Goal: Task Accomplishment & Management: Manage account settings

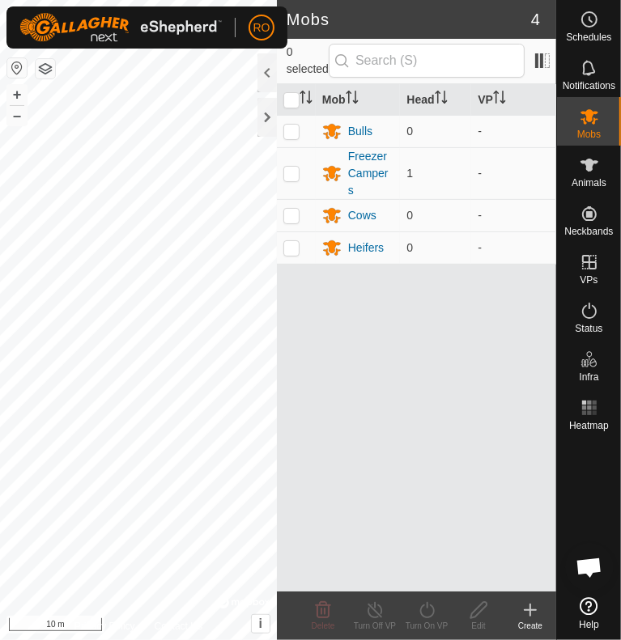
click at [534, 611] on icon at bounding box center [530, 610] width 19 height 19
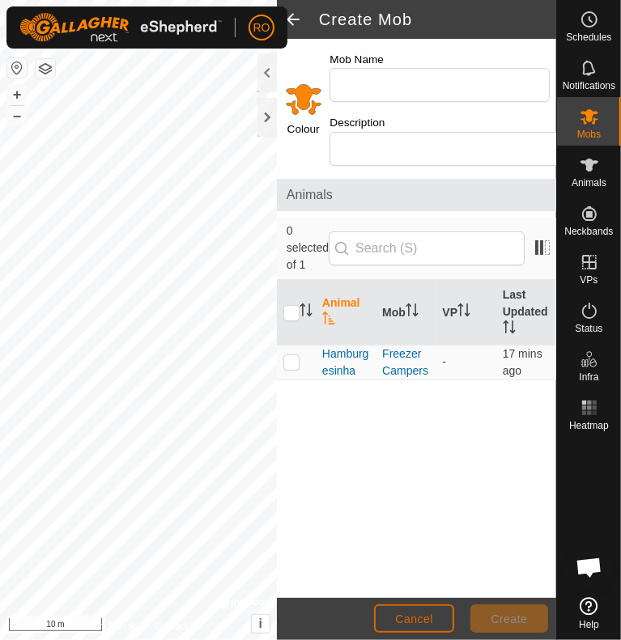
click at [432, 624] on span "Cancel" at bounding box center [414, 619] width 38 height 13
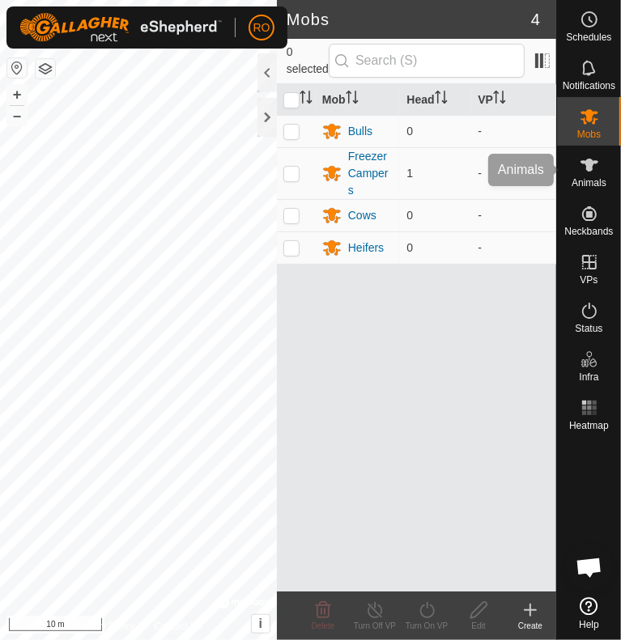
click at [589, 183] on span "Animals" at bounding box center [589, 183] width 35 height 10
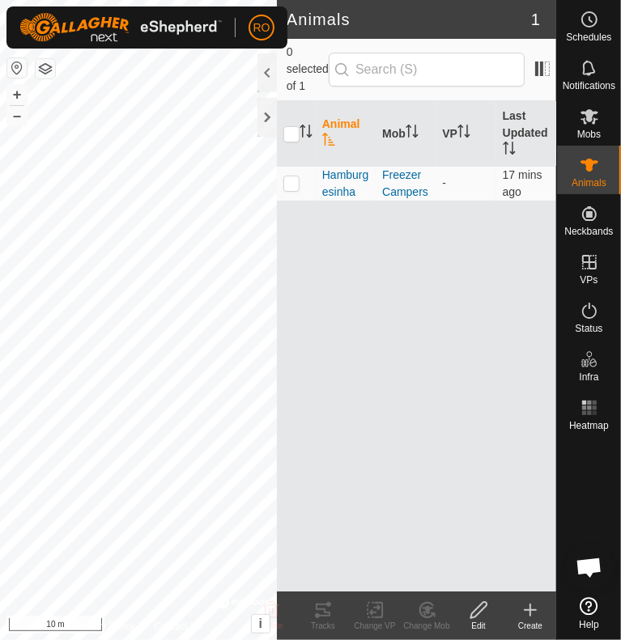
click at [524, 596] on div "Create" at bounding box center [530, 616] width 52 height 49
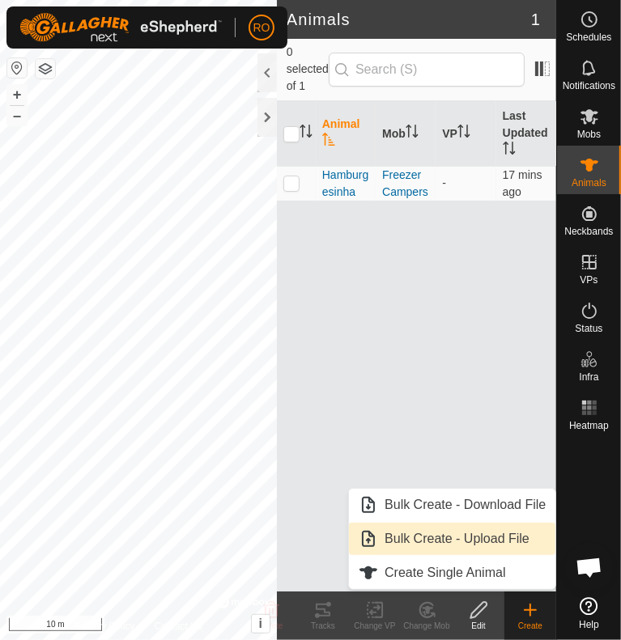
click at [479, 538] on link "Bulk Create - Upload File" at bounding box center [452, 539] width 206 height 32
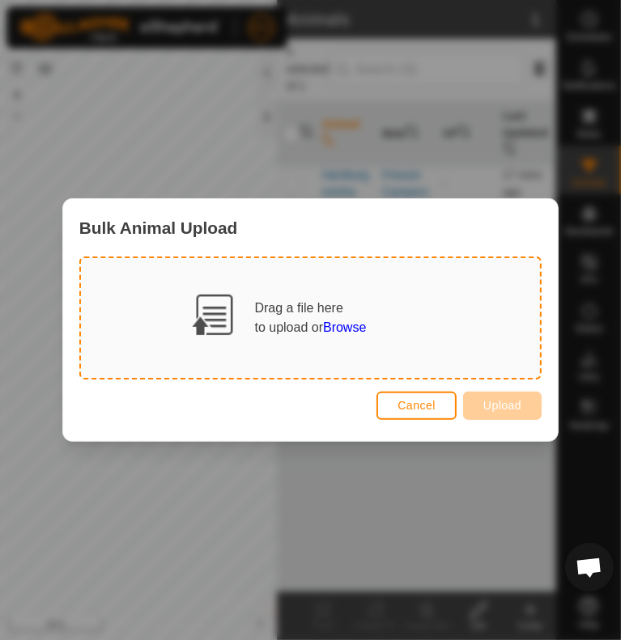
click at [363, 328] on span "Browse" at bounding box center [344, 328] width 43 height 14
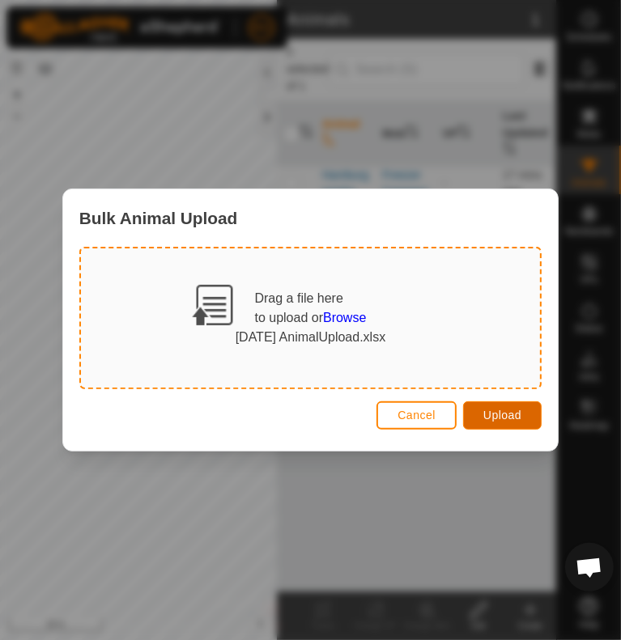
click at [499, 413] on span "Upload" at bounding box center [502, 415] width 38 height 13
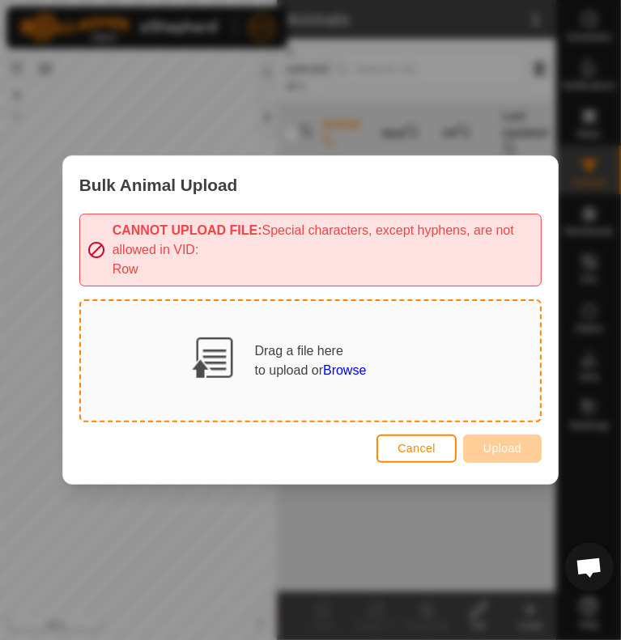
click at [334, 371] on span "Browse" at bounding box center [344, 371] width 43 height 14
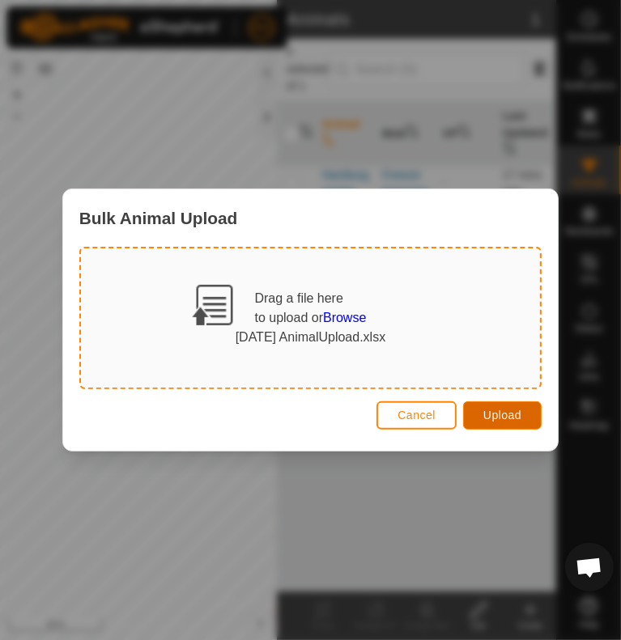
click at [513, 411] on span "Upload" at bounding box center [502, 415] width 38 height 13
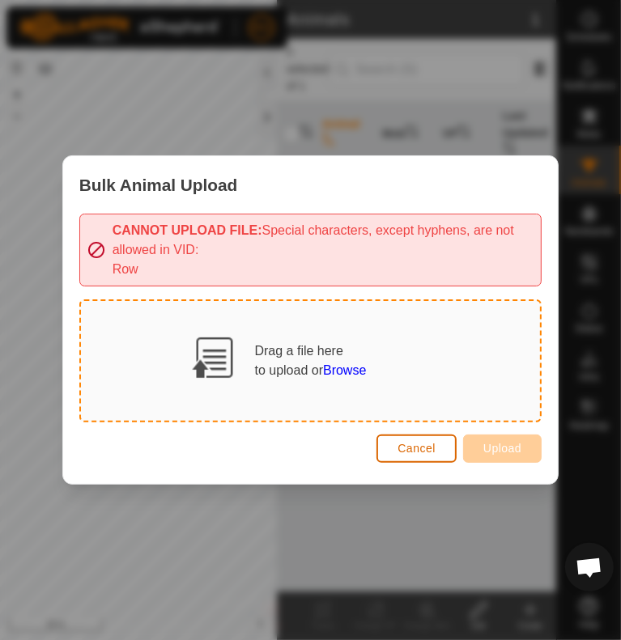
click at [411, 450] on span "Cancel" at bounding box center [417, 448] width 38 height 13
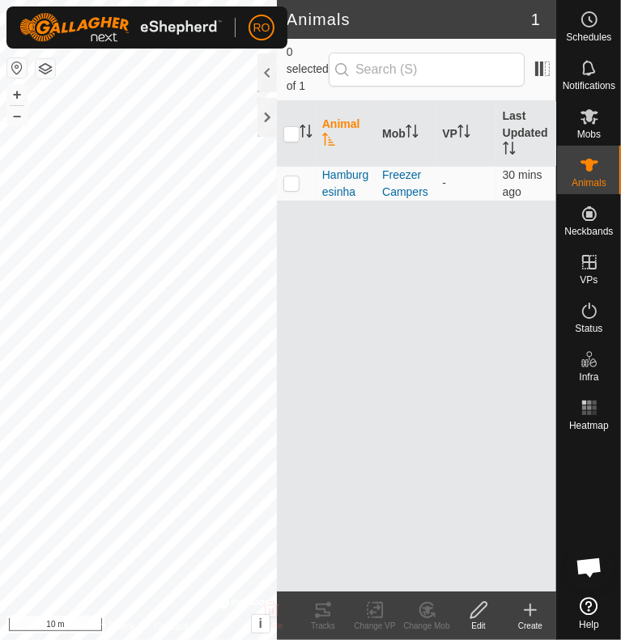
click at [528, 608] on icon at bounding box center [530, 610] width 19 height 19
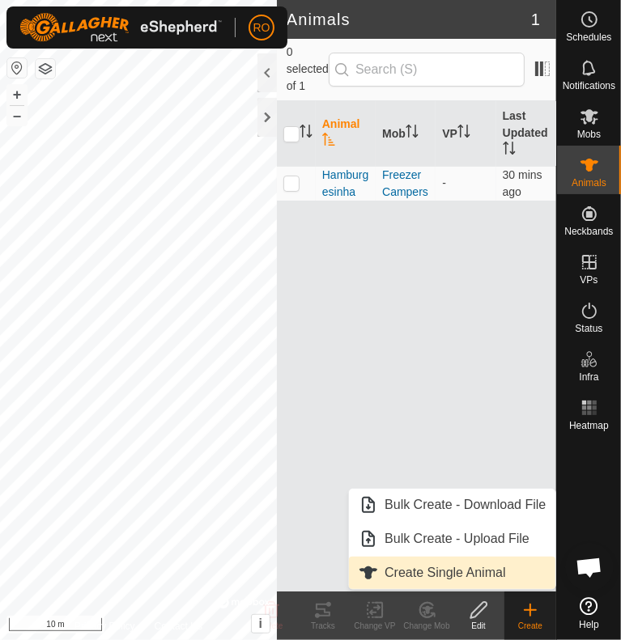
click at [437, 576] on link "Create Single Animal" at bounding box center [452, 573] width 206 height 32
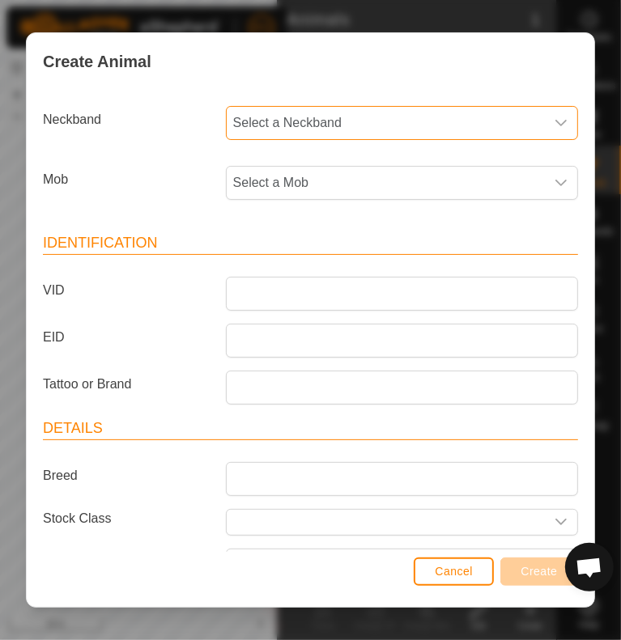
click at [338, 120] on span "Select a Neckband" at bounding box center [386, 123] width 318 height 32
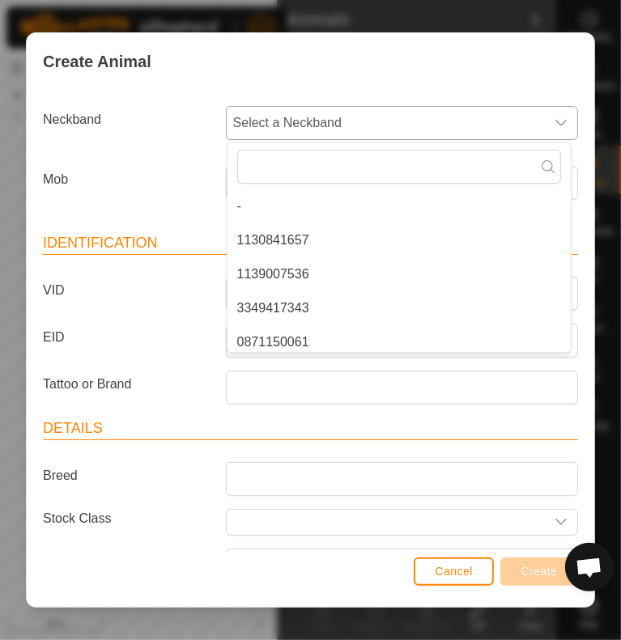
click at [338, 120] on span "Select a Neckband" at bounding box center [386, 123] width 318 height 32
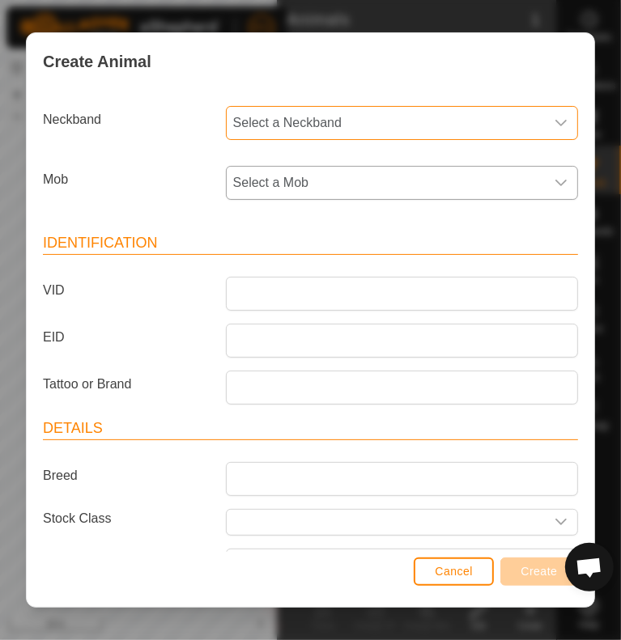
click at [347, 181] on span "Select a Mob" at bounding box center [386, 183] width 318 height 32
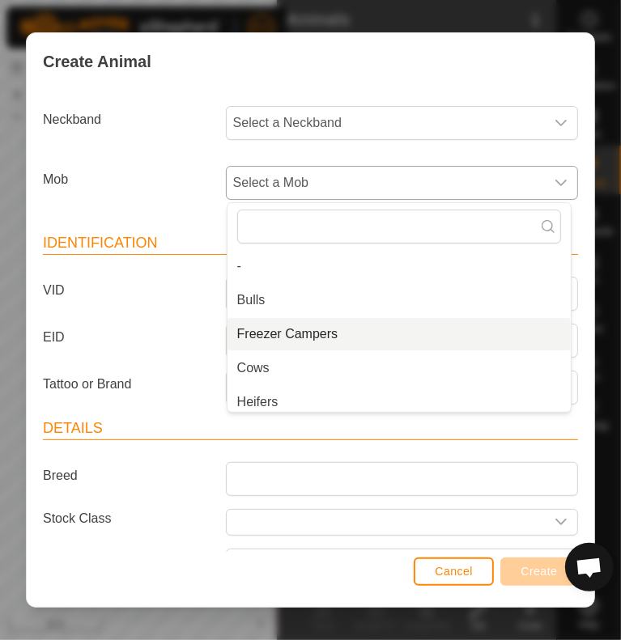
click at [313, 338] on li "Freezer Campers" at bounding box center [399, 334] width 343 height 32
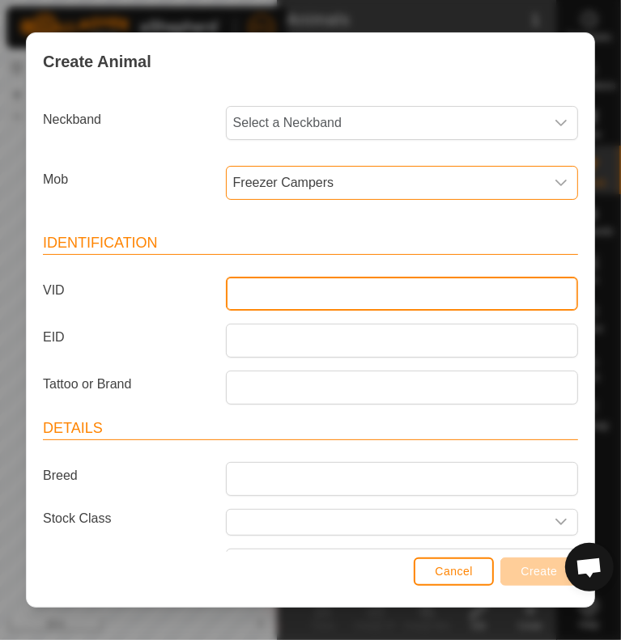
click at [349, 303] on input "VID" at bounding box center [402, 294] width 352 height 34
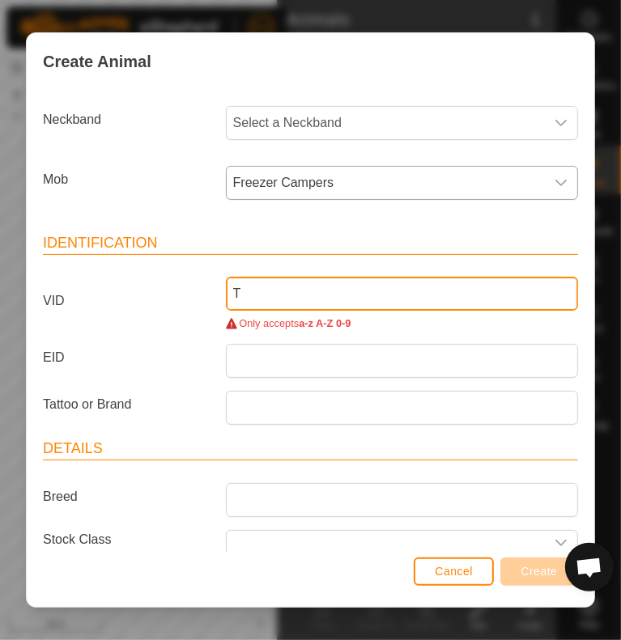
type input "T"
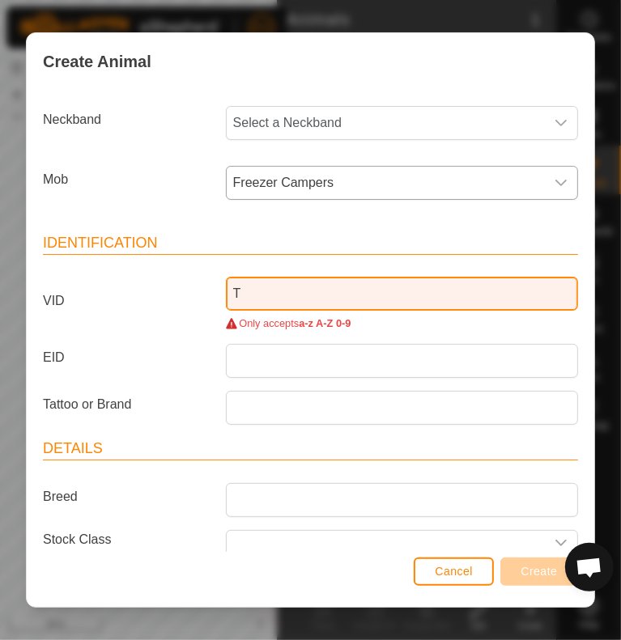
type input "T"
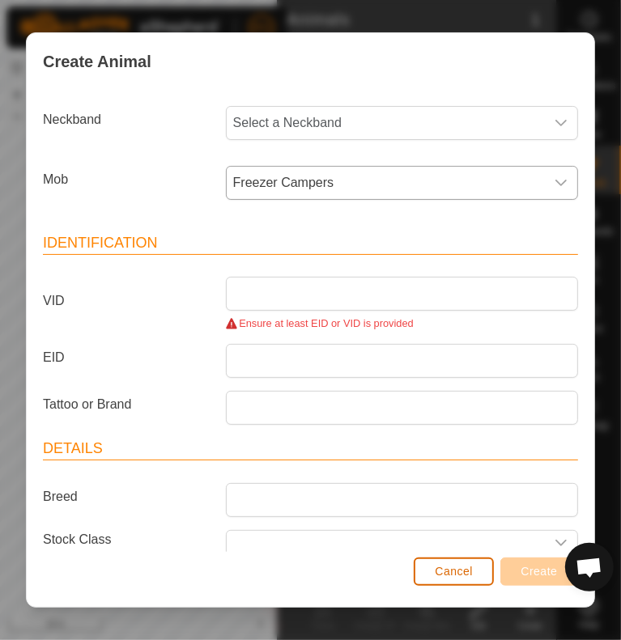
click at [463, 569] on span "Cancel" at bounding box center [454, 571] width 38 height 13
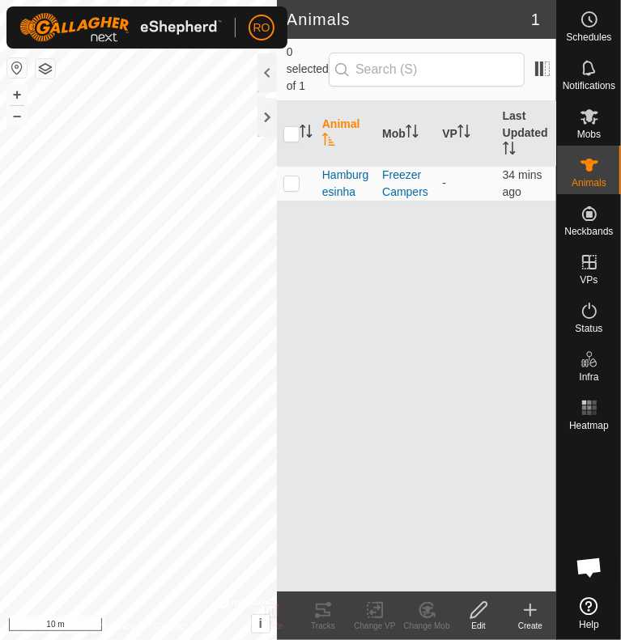
click at [527, 604] on icon at bounding box center [530, 610] width 19 height 19
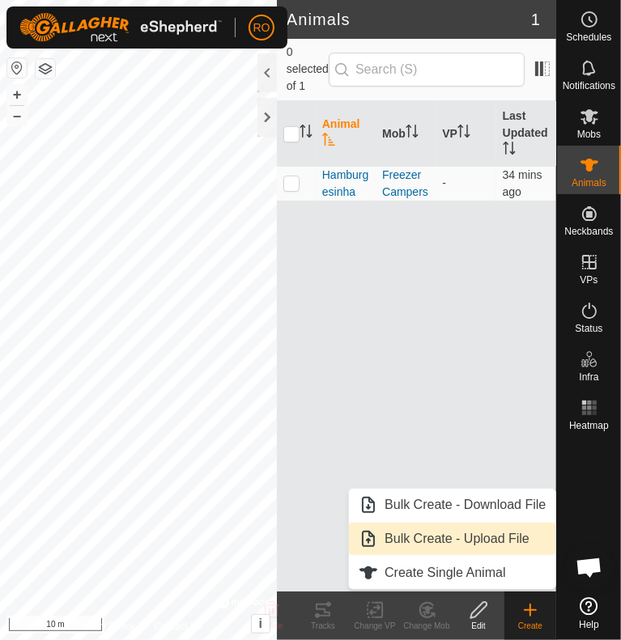
click at [484, 542] on link "Bulk Create - Upload File" at bounding box center [452, 539] width 206 height 32
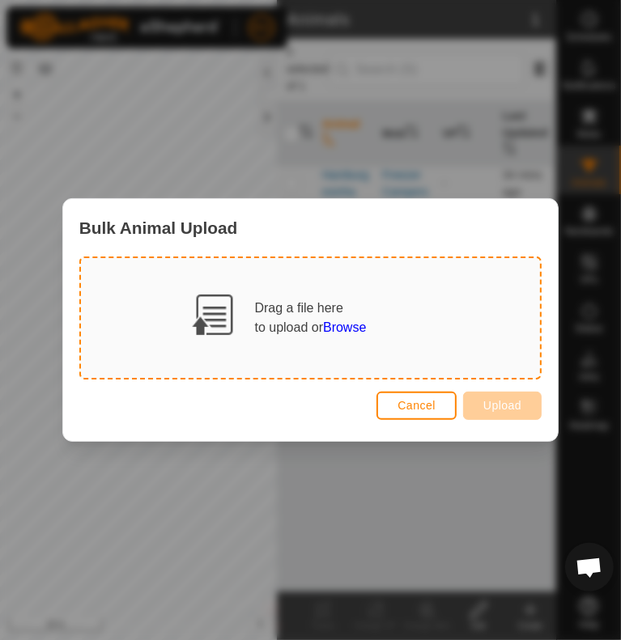
click at [326, 323] on span "Browse" at bounding box center [344, 328] width 43 height 14
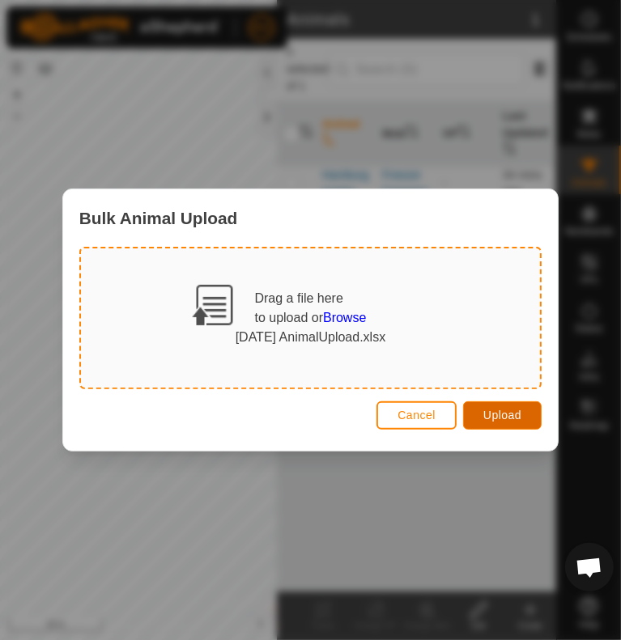
click at [490, 415] on span "Upload" at bounding box center [502, 415] width 38 height 13
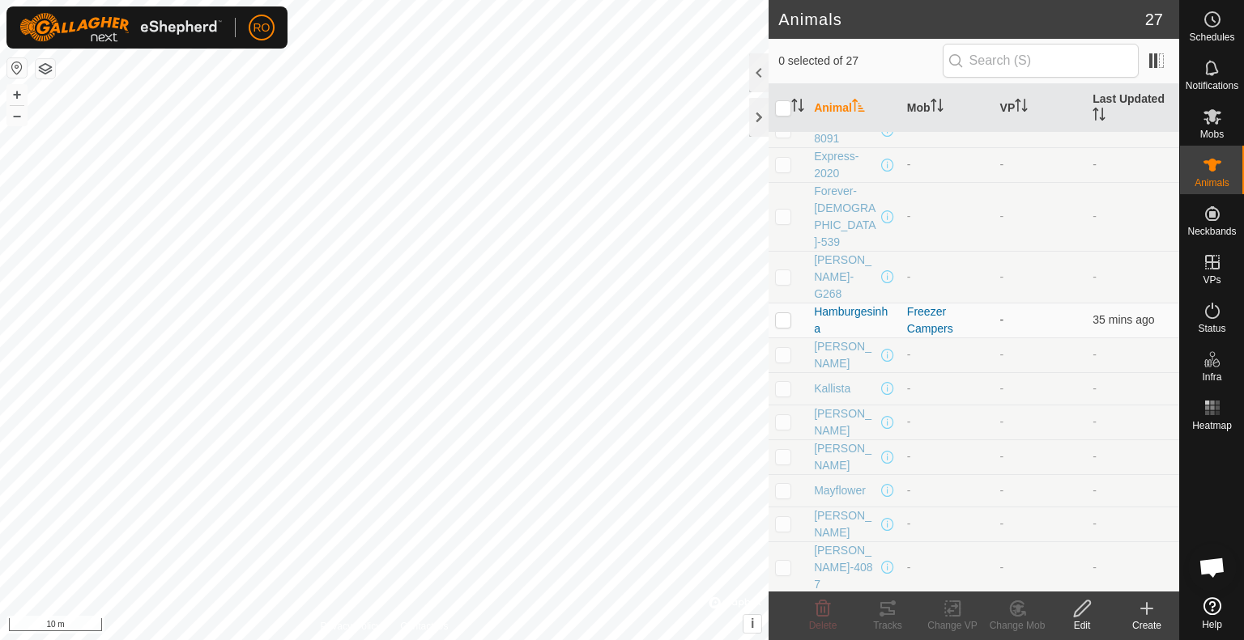
scroll to position [456, 0]
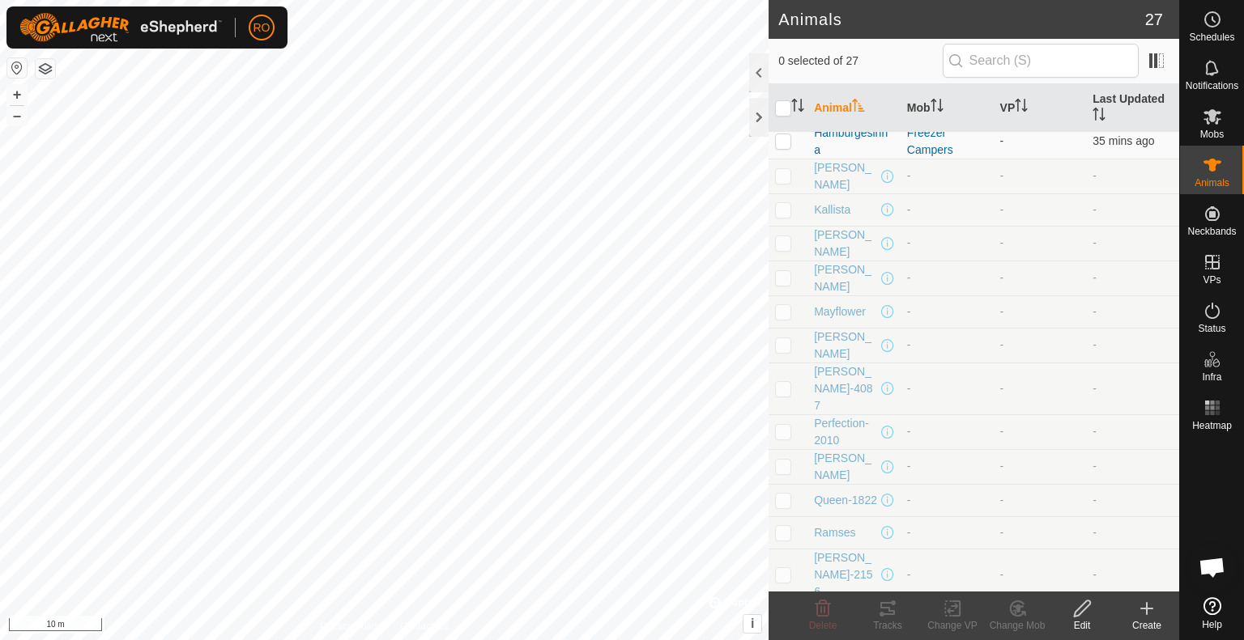
checkbox input "true"
click at [620, 611] on change-mob-svg-icon at bounding box center [1017, 608] width 65 height 19
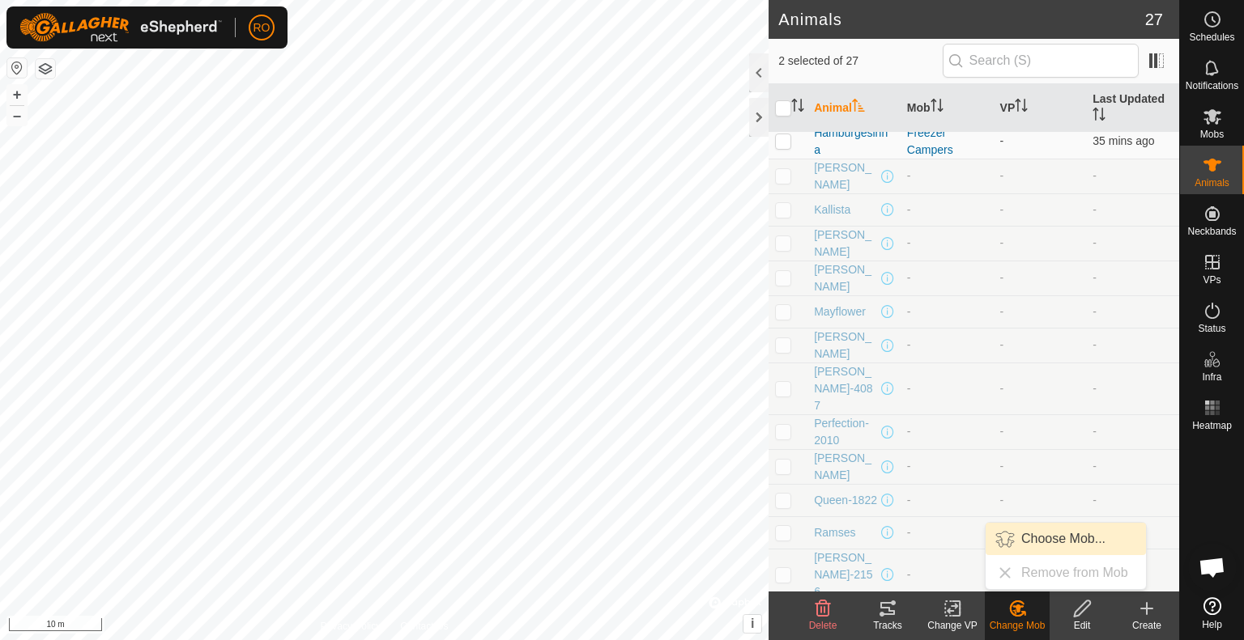
click at [620, 547] on link "Choose Mob..." at bounding box center [1065, 539] width 160 height 32
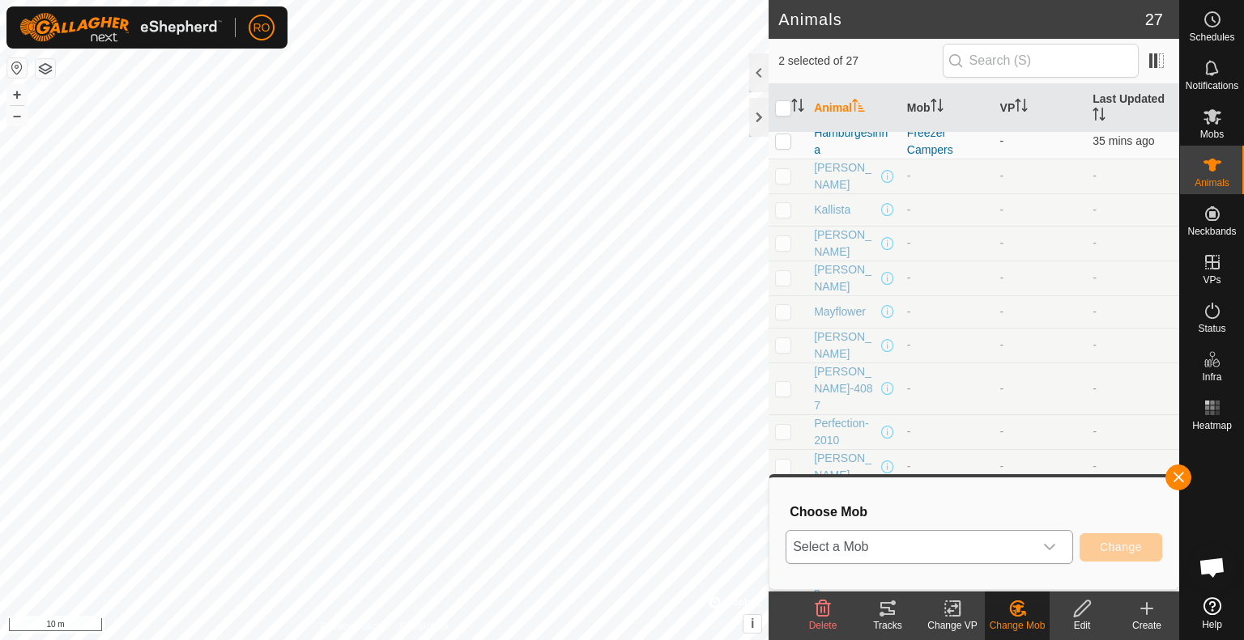
click at [620, 540] on span "Select a Mob" at bounding box center [909, 547] width 247 height 32
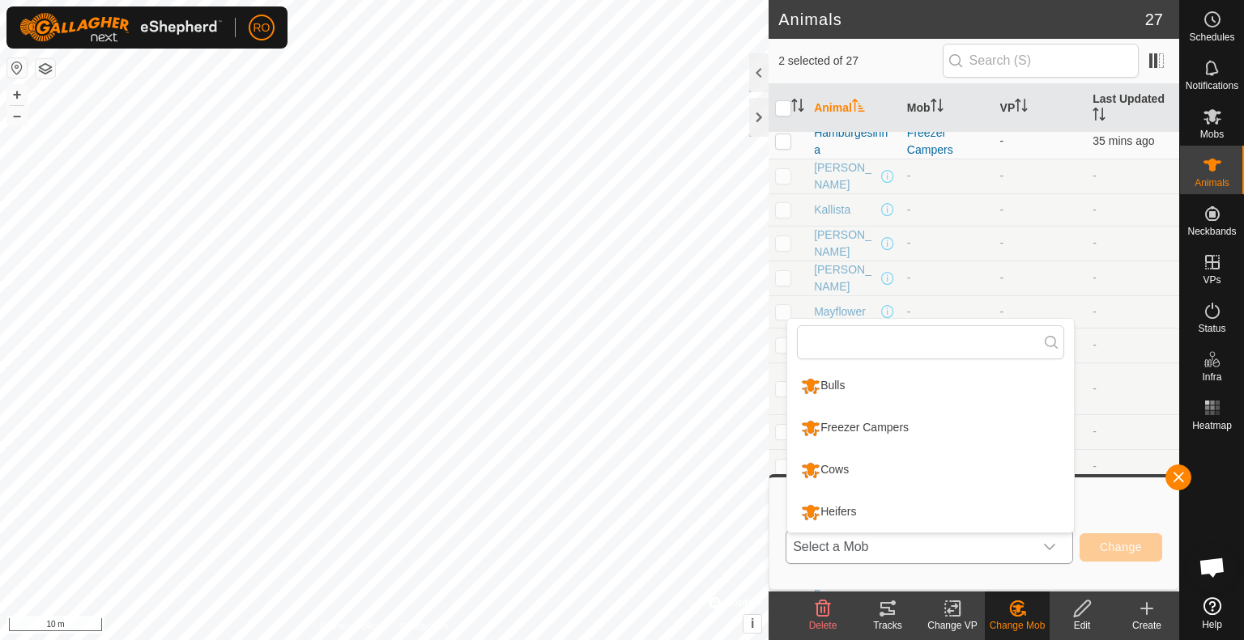
click at [620, 434] on li "Freezer Campers" at bounding box center [930, 428] width 287 height 40
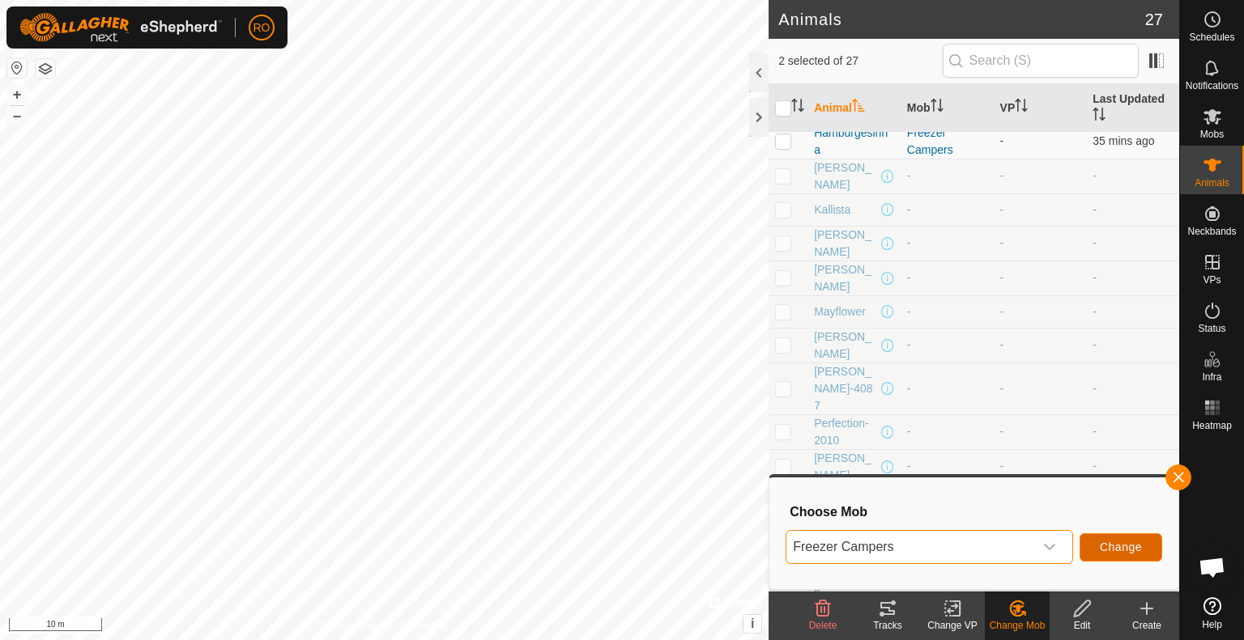
click at [620, 547] on span "Change" at bounding box center [1121, 547] width 42 height 13
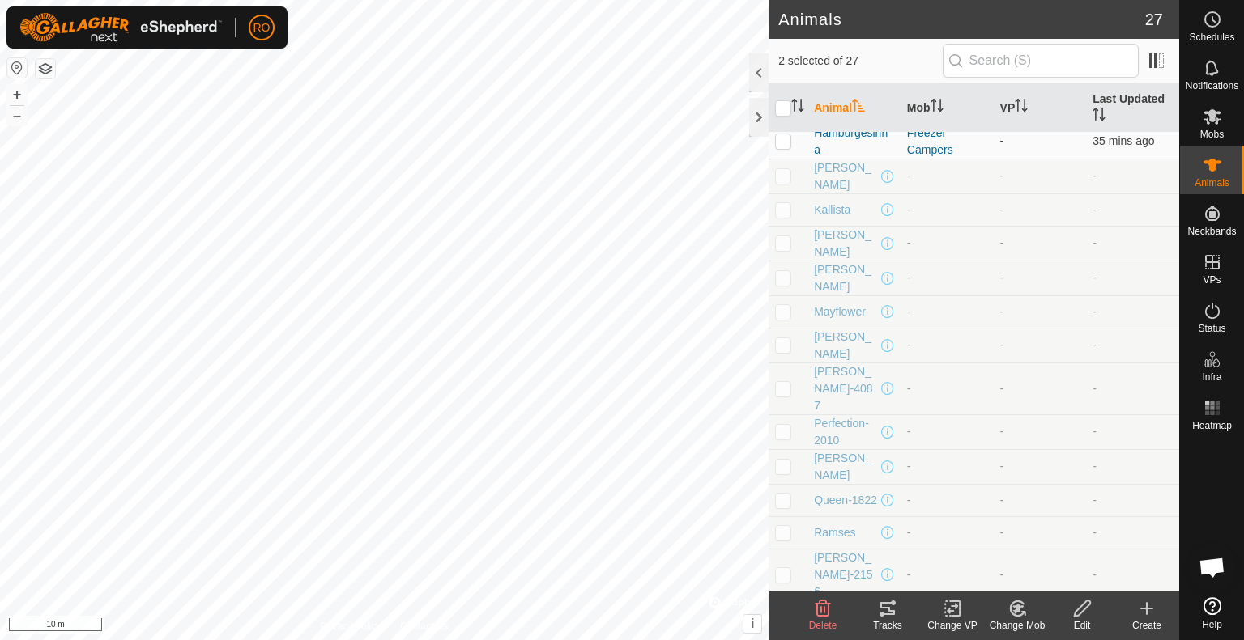
checkbox input "false"
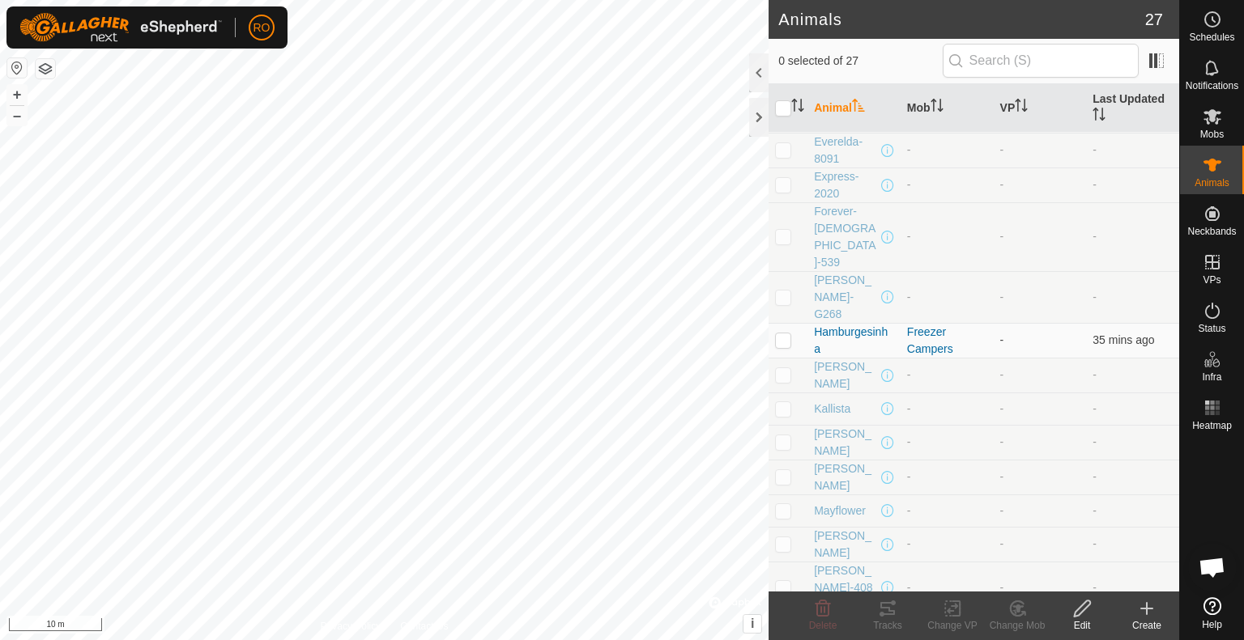
scroll to position [341, 0]
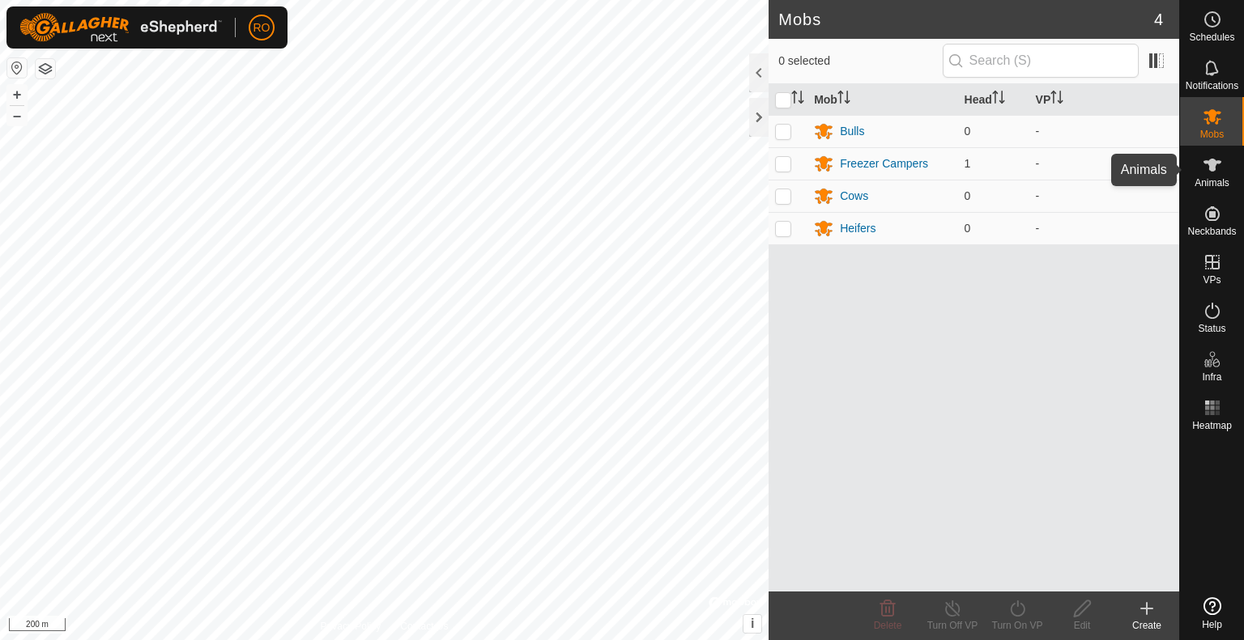
click at [1219, 168] on icon at bounding box center [1211, 164] width 19 height 19
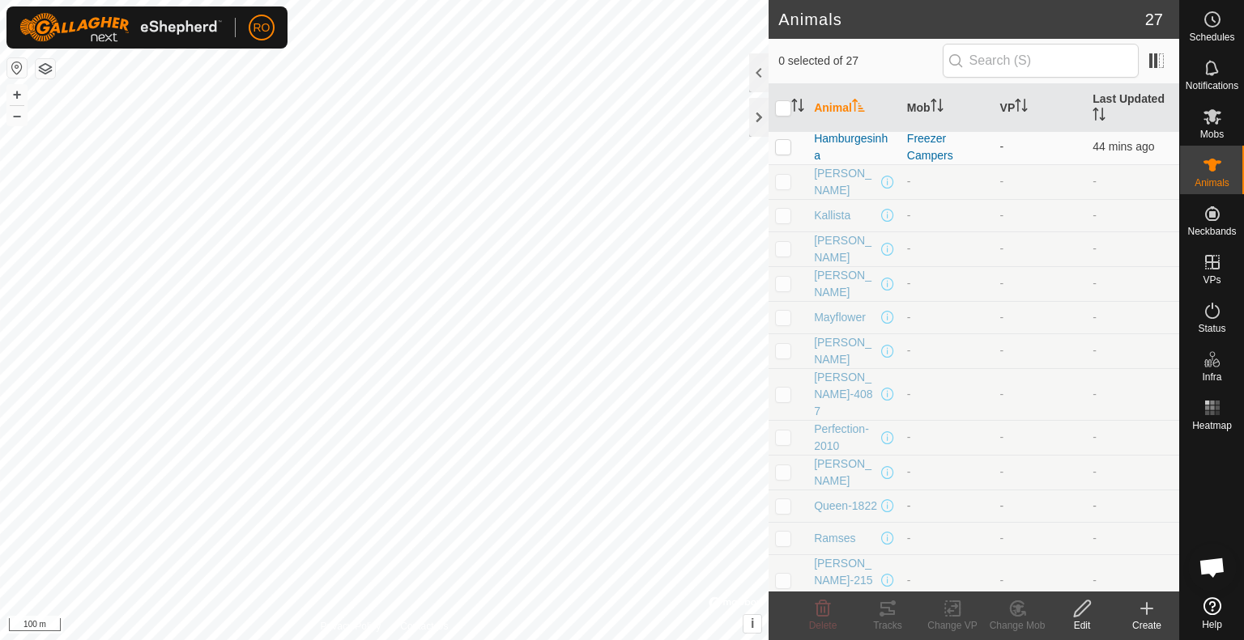
scroll to position [456, 0]
click at [1208, 155] on es-animals-svg-icon at bounding box center [1212, 165] width 29 height 26
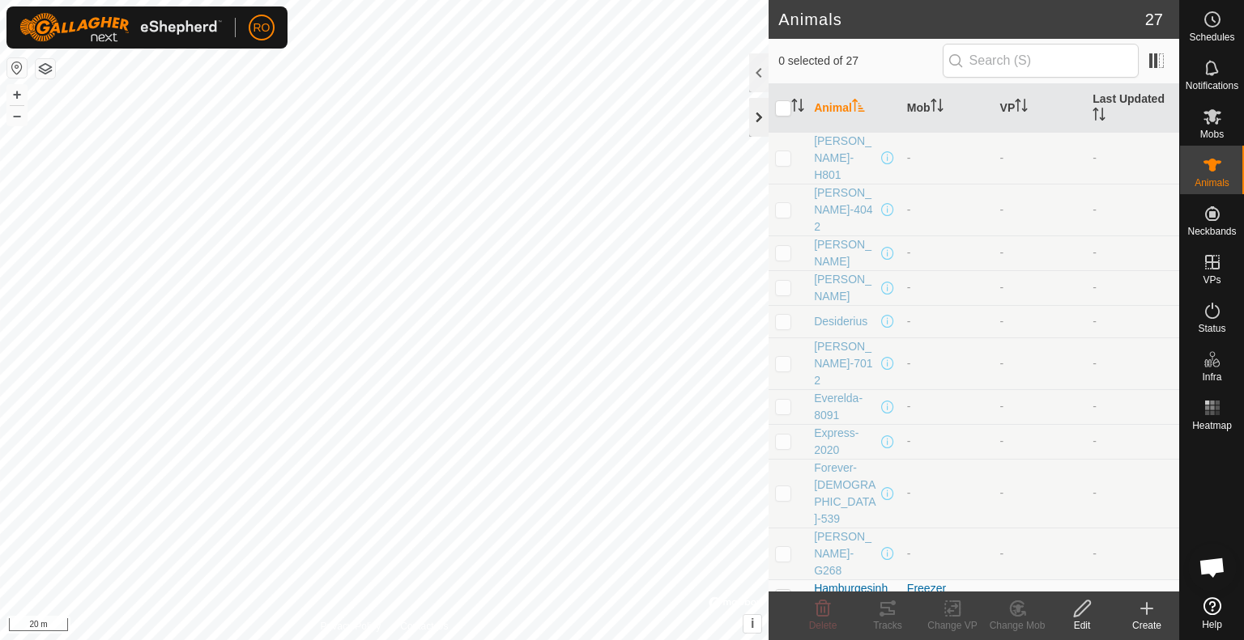
click at [756, 100] on div at bounding box center [758, 117] width 19 height 39
